Goal: Transaction & Acquisition: Subscribe to service/newsletter

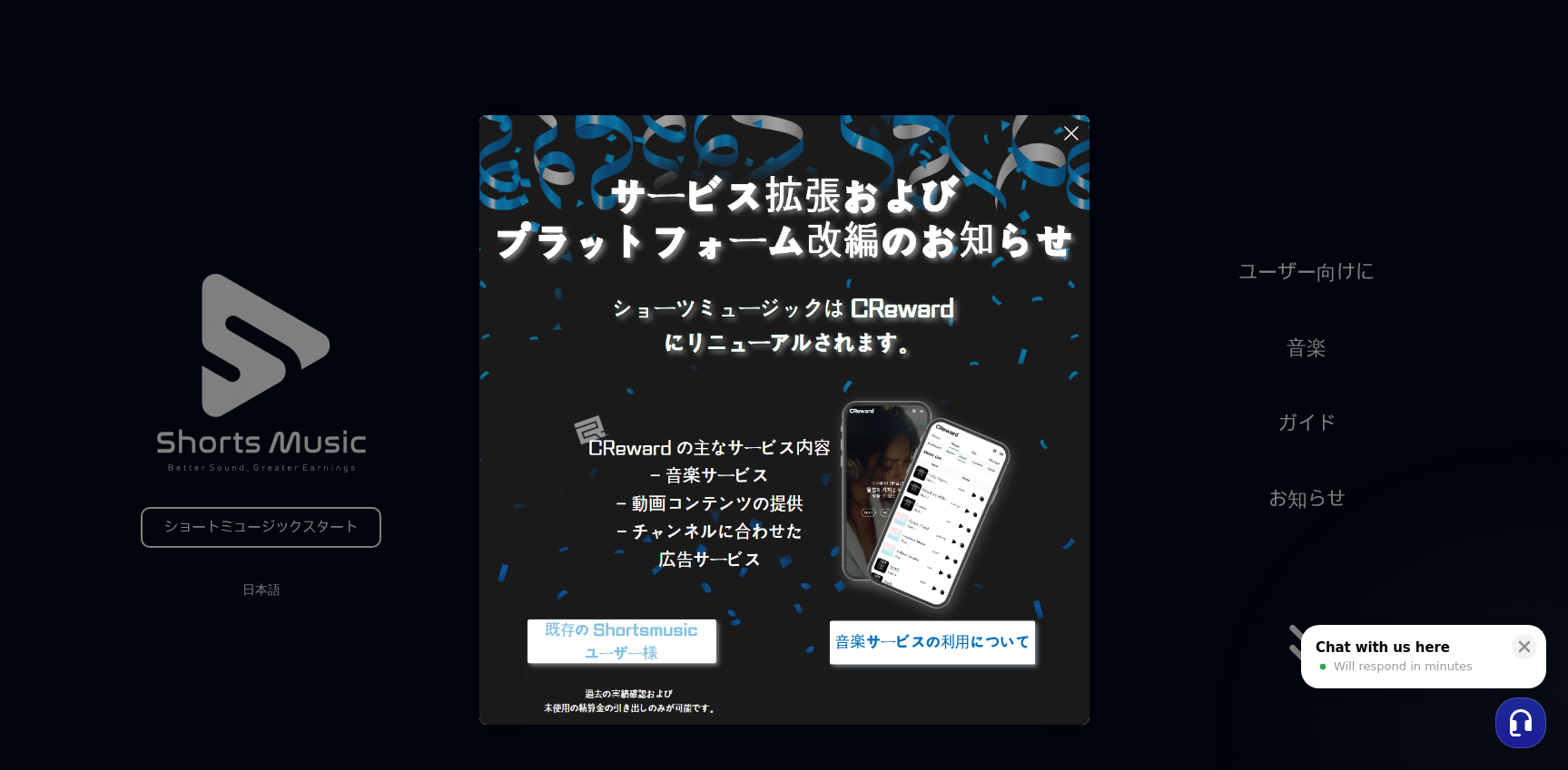
click at [1324, 274] on button at bounding box center [784, 385] width 1568 height 770
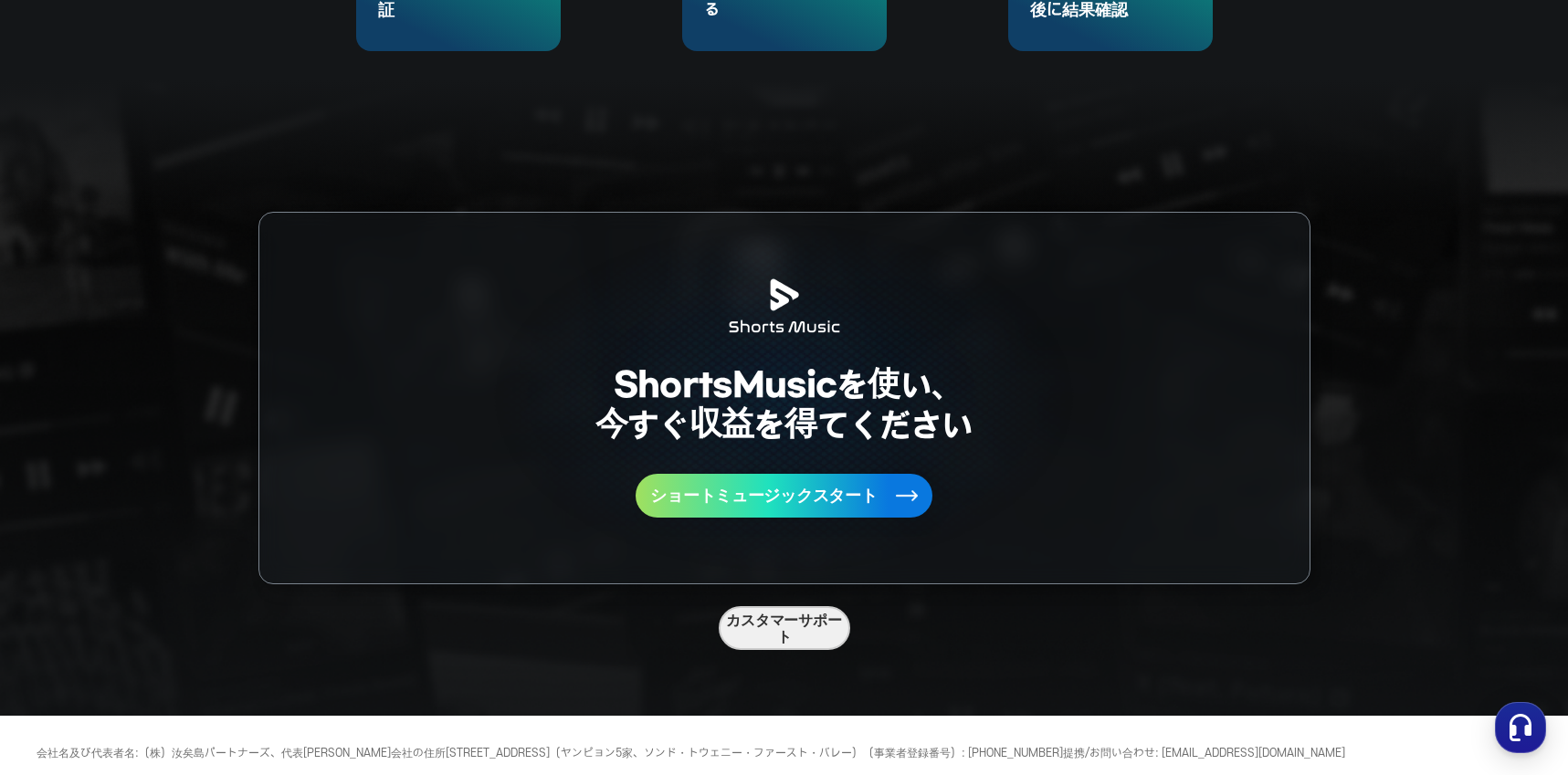
scroll to position [4846, 0]
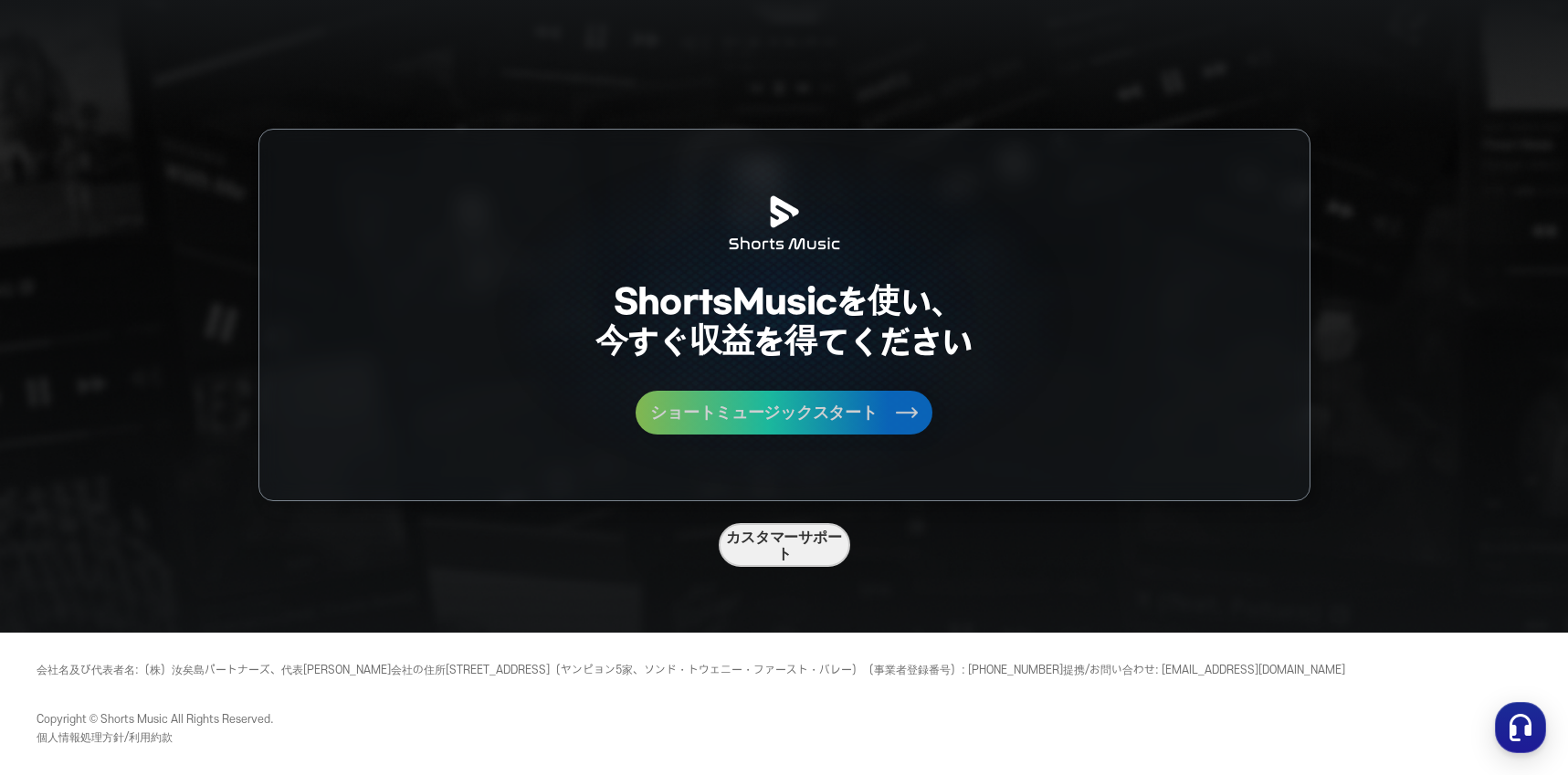
click at [745, 406] on font "ショートミュージックスタート" at bounding box center [763, 412] width 226 height 19
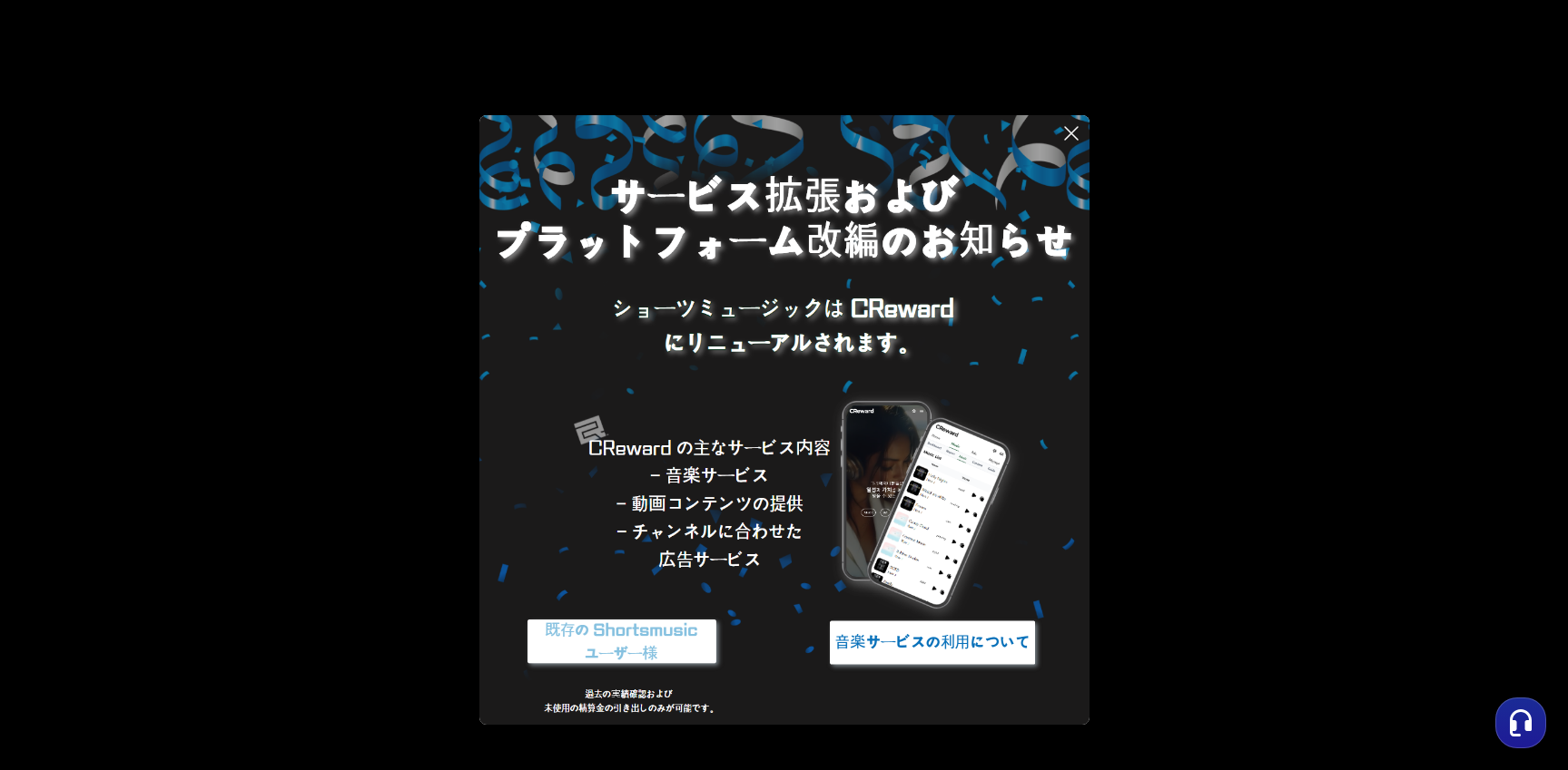
click at [1077, 135] on icon at bounding box center [1071, 133] width 22 height 22
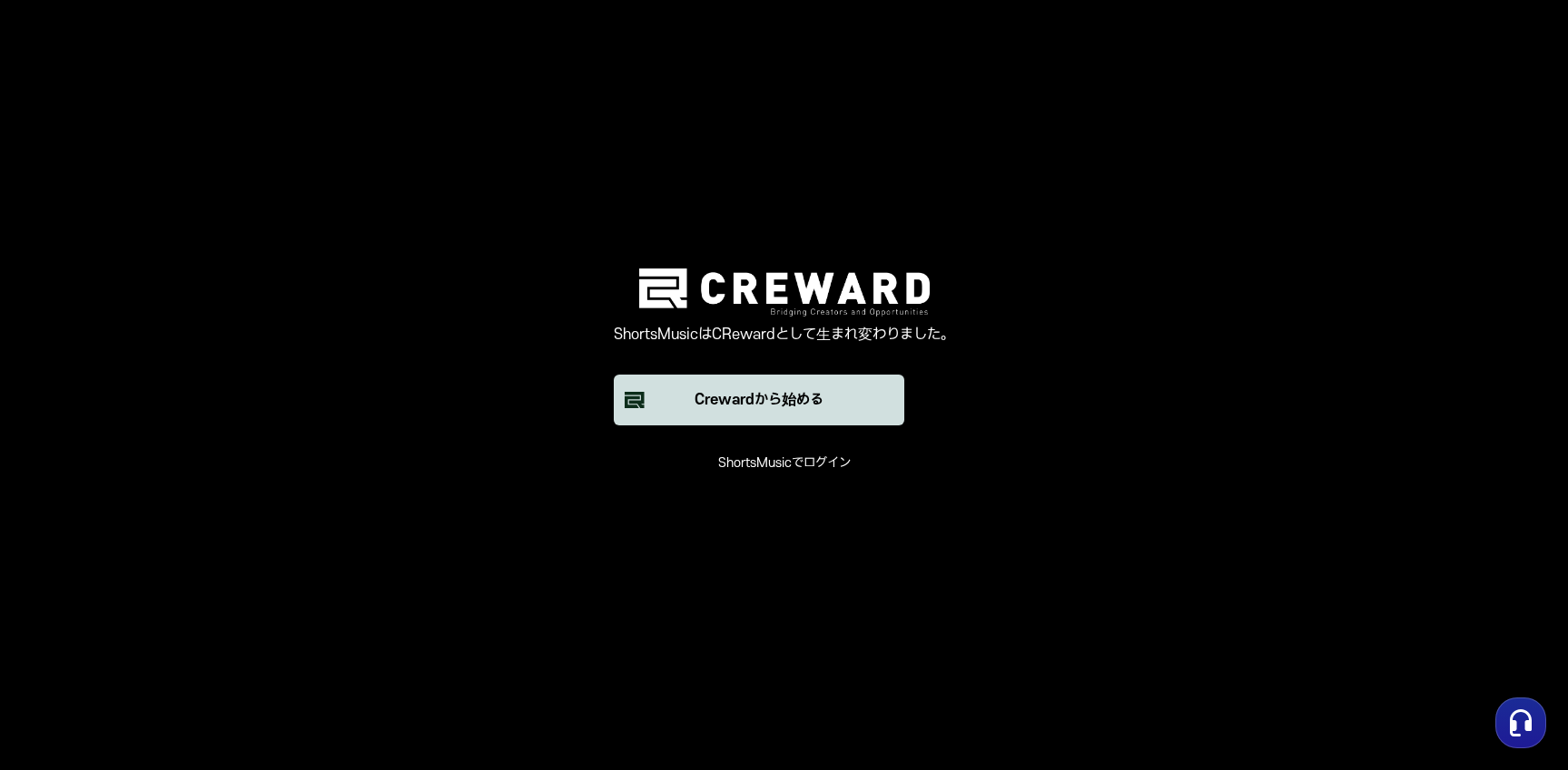
click at [873, 424] on button "Crewardから始める" at bounding box center [759, 400] width 290 height 51
